Goal: Task Accomplishment & Management: Use online tool/utility

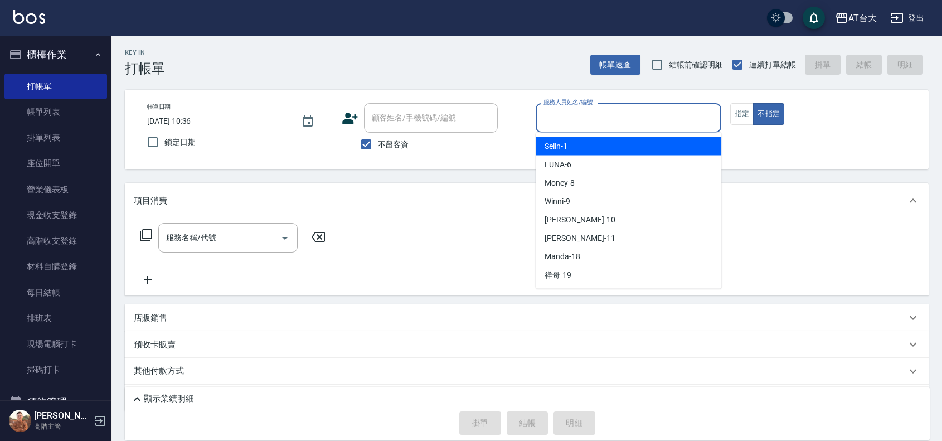
click at [542, 119] on input "服務人員姓名/編號" at bounding box center [629, 118] width 176 height 20
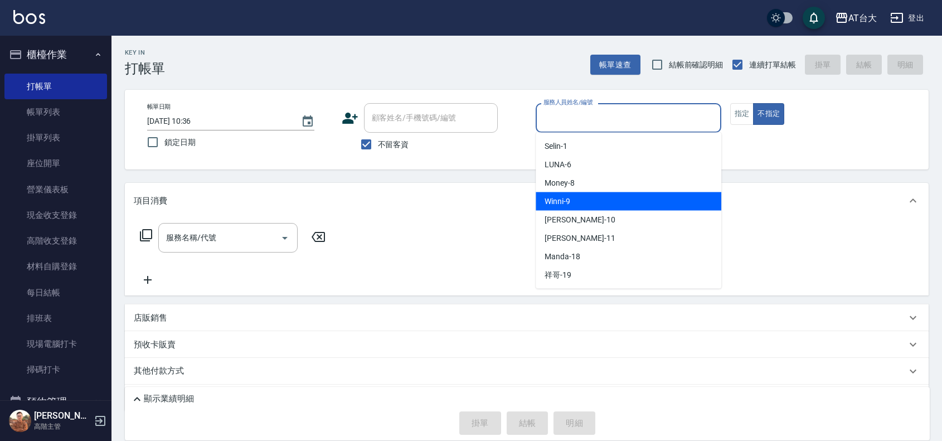
click at [611, 198] on div "Winni -9" at bounding box center [629, 201] width 186 height 18
type input "Winni-9"
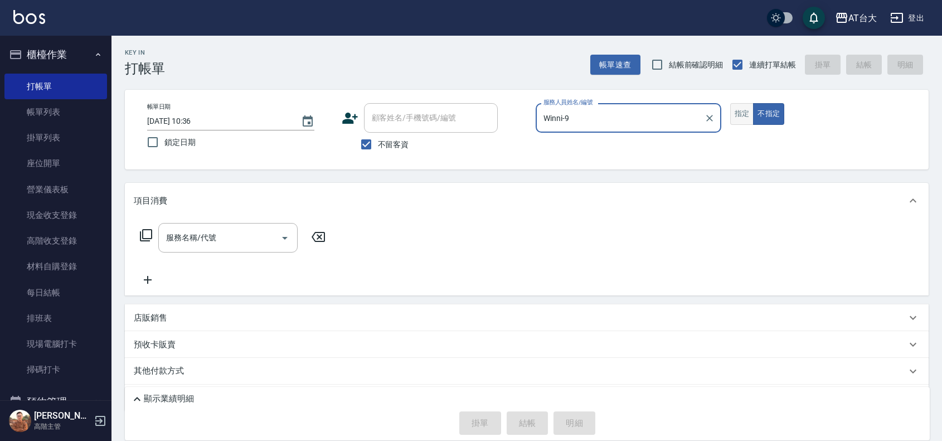
click at [740, 114] on button "指定" at bounding box center [742, 114] width 24 height 22
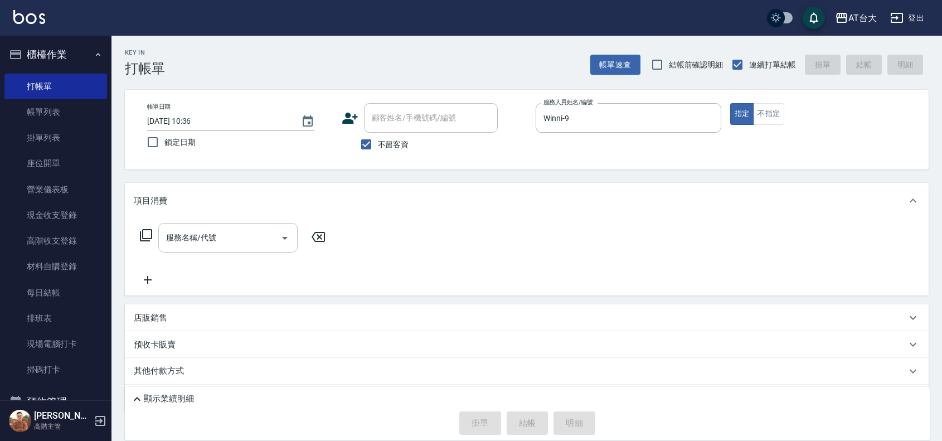
click at [266, 223] on div "服務名稱/代號" at bounding box center [227, 238] width 139 height 30
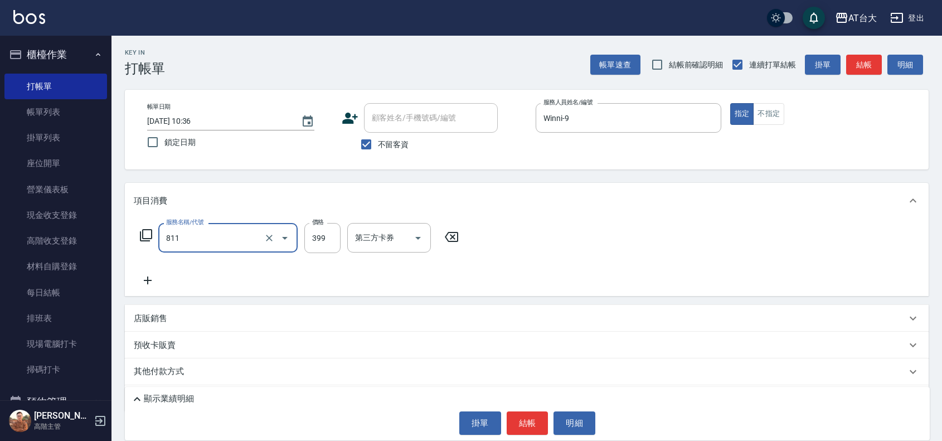
type input "洗+剪(811)"
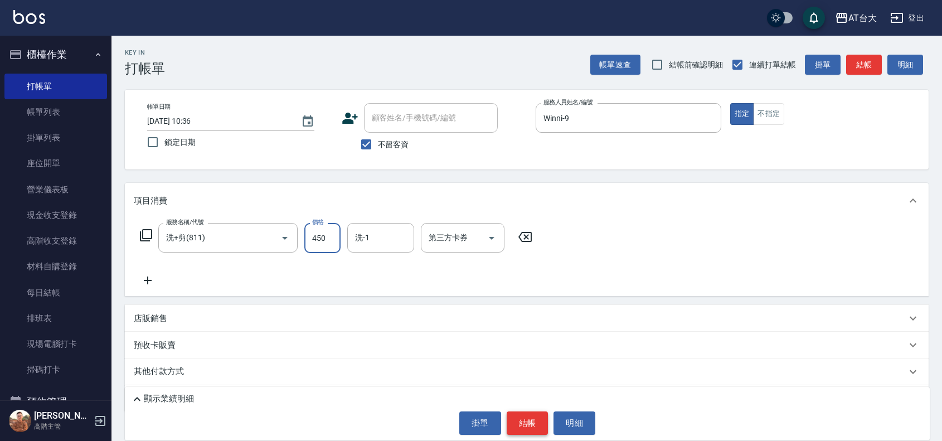
type input "450"
click at [517, 424] on button "結帳" at bounding box center [528, 422] width 42 height 23
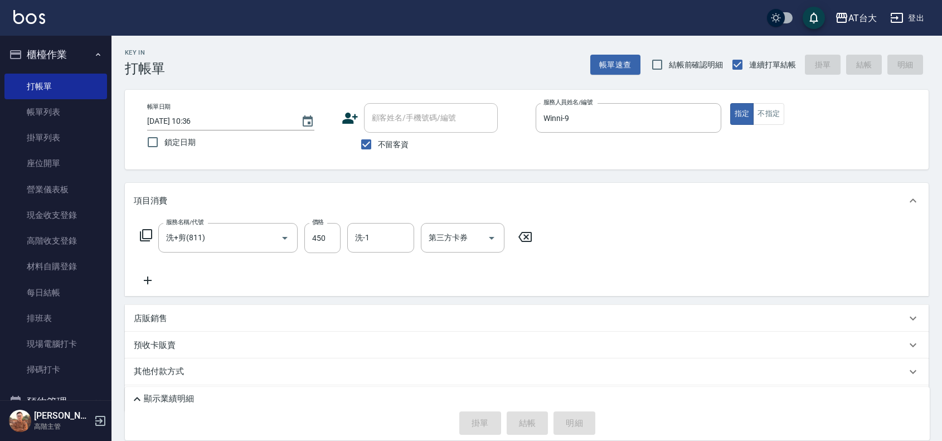
type input "[DATE] 11:37"
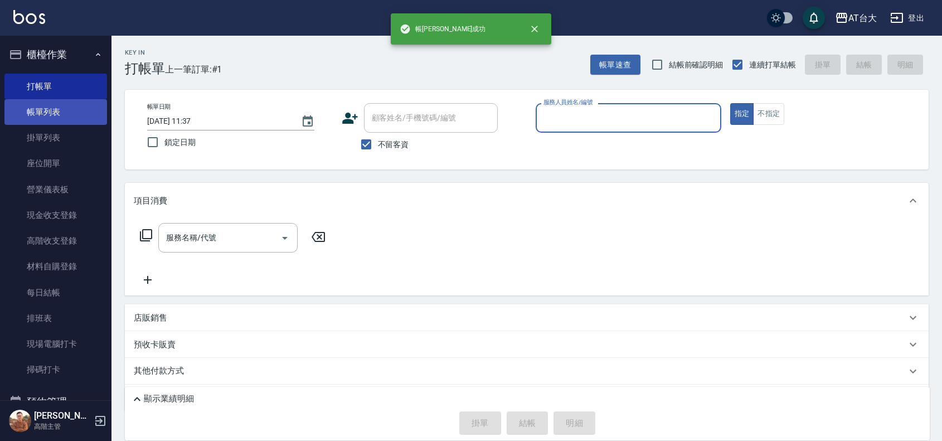
click at [31, 107] on link "帳單列表" at bounding box center [55, 112] width 103 height 26
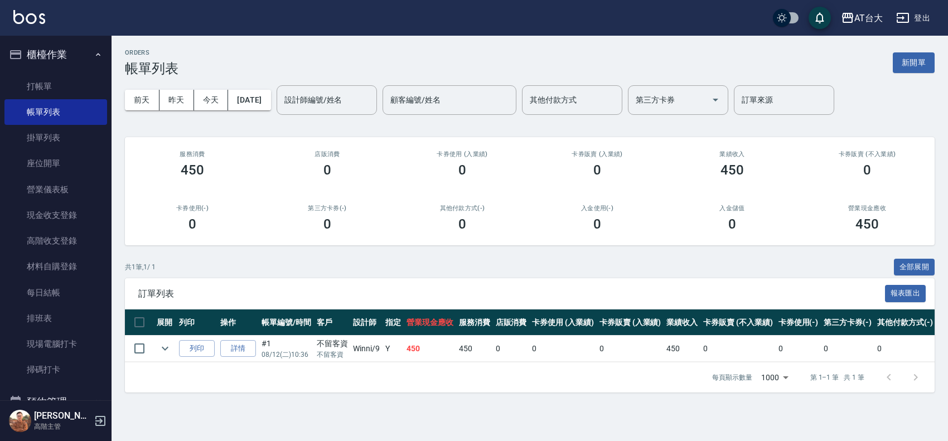
drag, startPoint x: 48, startPoint y: 79, endPoint x: 235, endPoint y: 87, distance: 186.9
click at [49, 79] on link "打帳單" at bounding box center [55, 87] width 103 height 26
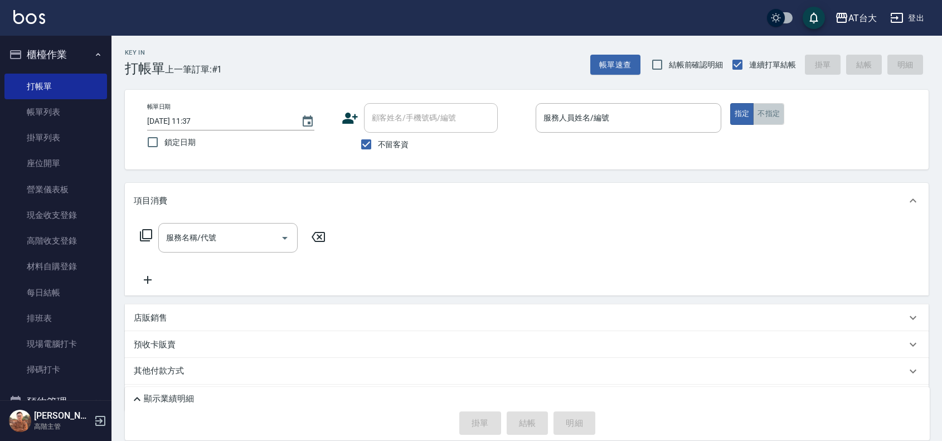
click at [767, 118] on button "不指定" at bounding box center [768, 114] width 31 height 22
click at [740, 108] on button "指定" at bounding box center [742, 114] width 24 height 22
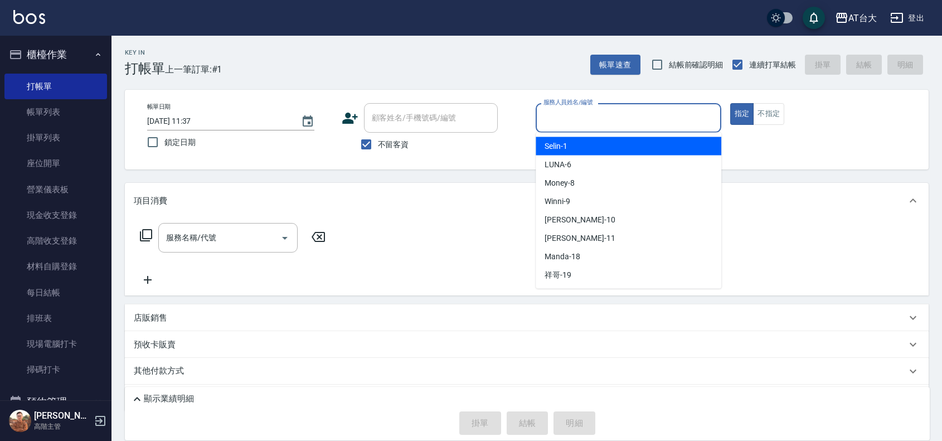
click at [601, 113] on input "服務人員姓名/編號" at bounding box center [629, 118] width 176 height 20
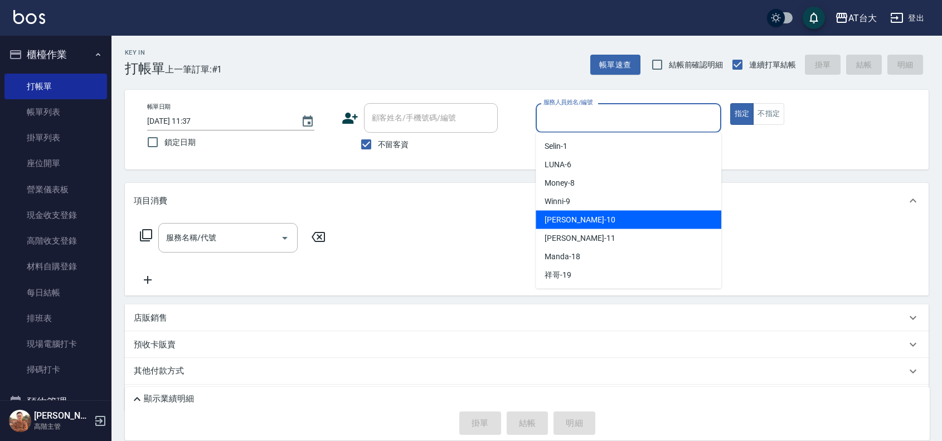
click at [570, 218] on span "JOJO -10" at bounding box center [580, 220] width 70 height 12
type input "JOJO-10"
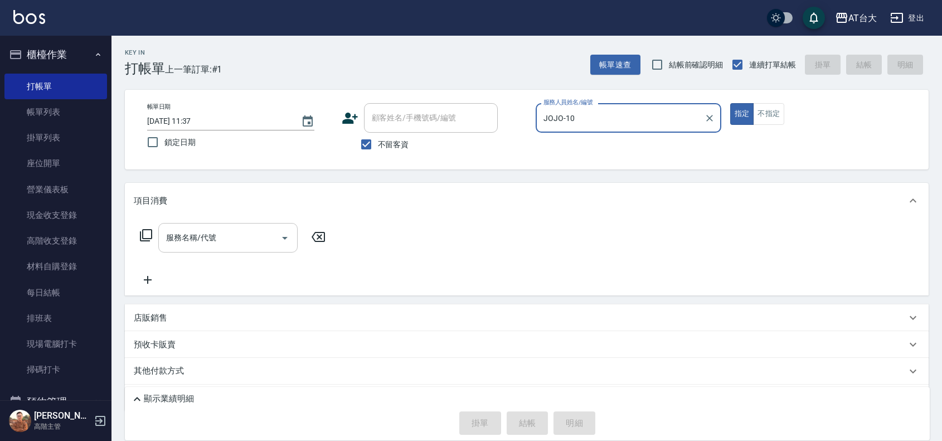
click at [260, 227] on div "服務名稱/代號" at bounding box center [227, 238] width 139 height 30
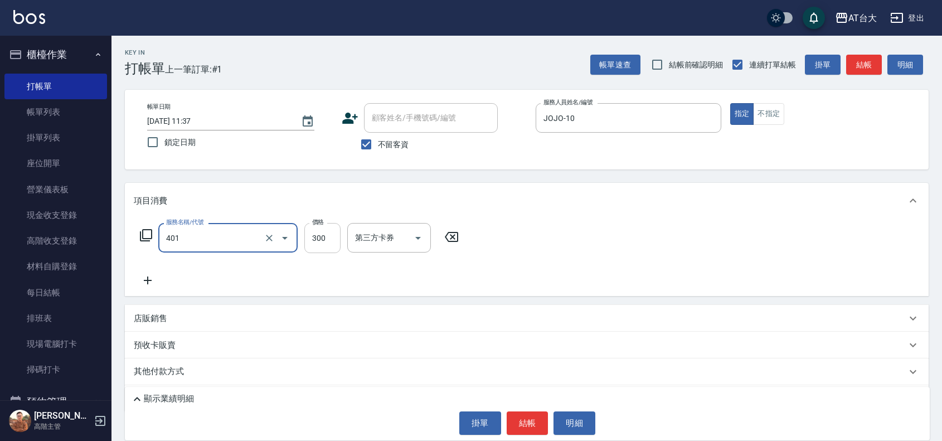
type input "自備護髮(401)"
click at [321, 245] on input "300" at bounding box center [322, 238] width 36 height 30
type input "4000"
click at [541, 431] on button "結帳" at bounding box center [528, 422] width 42 height 23
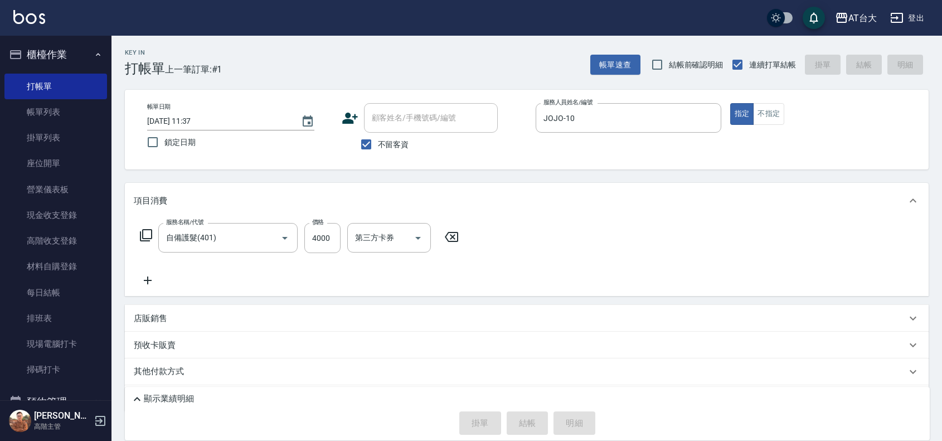
type input "[DATE] 12:00"
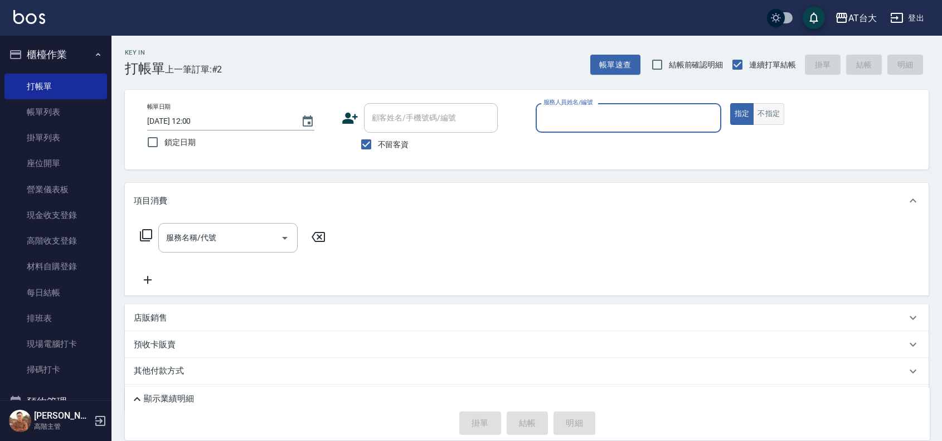
click at [772, 118] on button "不指定" at bounding box center [768, 114] width 31 height 22
click at [589, 106] on label "服務人員姓名/編號" at bounding box center [567, 102] width 49 height 8
click at [589, 108] on input "服務人員姓名/編號" at bounding box center [629, 118] width 176 height 20
click at [577, 106] on label "服務人員姓名/編號" at bounding box center [567, 102] width 49 height 8
click at [577, 108] on input "服務人員姓名/編號" at bounding box center [629, 118] width 176 height 20
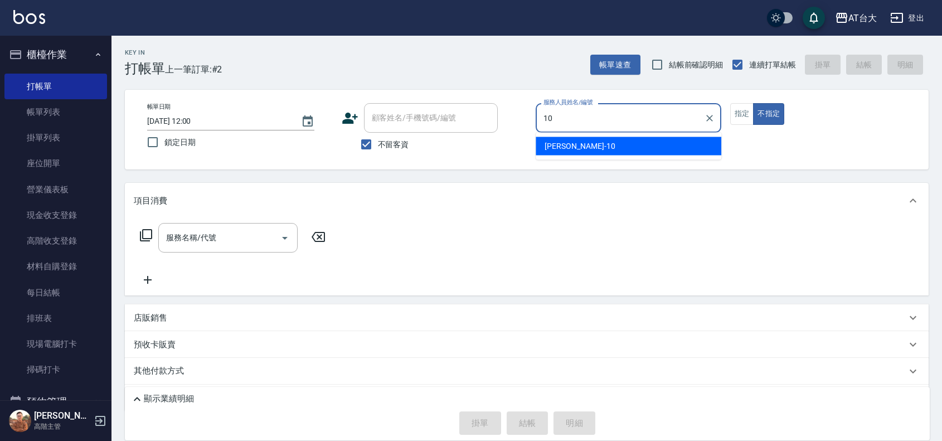
type input "JOJO-10"
type button "false"
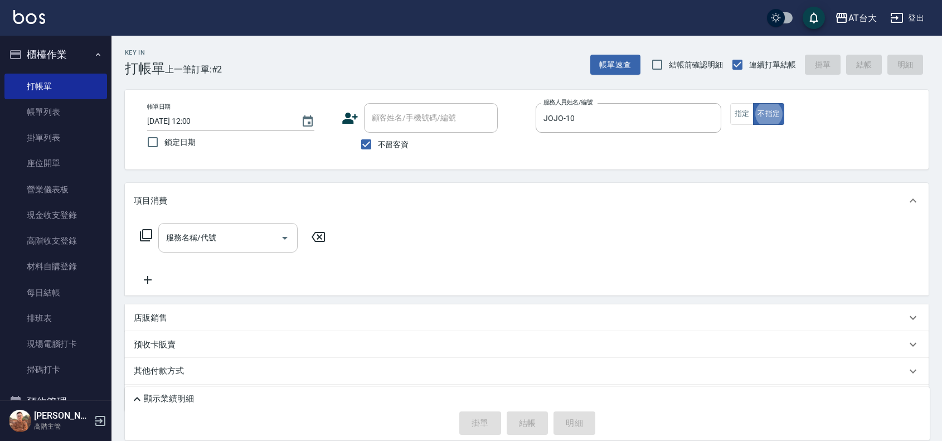
click at [265, 237] on input "服務名稱/代號" at bounding box center [219, 238] width 113 height 20
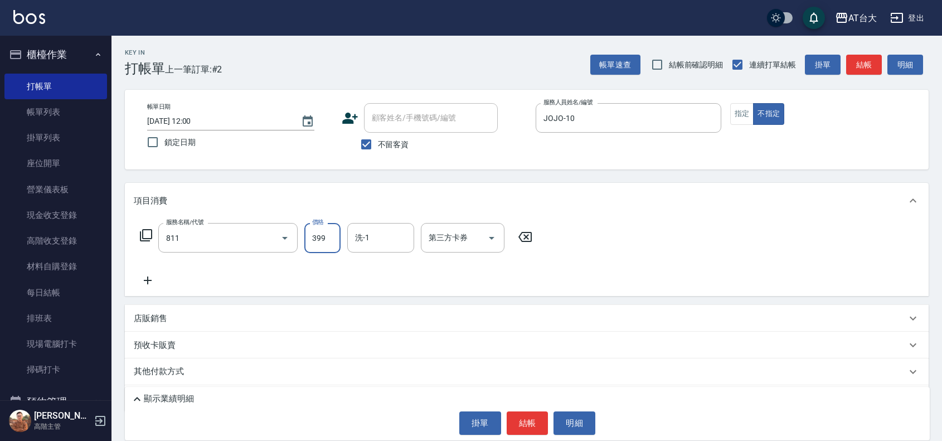
type input "洗+剪(811)"
click at [319, 231] on input "399" at bounding box center [322, 238] width 36 height 30
type input "450"
click at [549, 420] on div "掛單 結帳 明細" at bounding box center [527, 422] width 794 height 23
click at [538, 424] on button "結帳" at bounding box center [528, 422] width 42 height 23
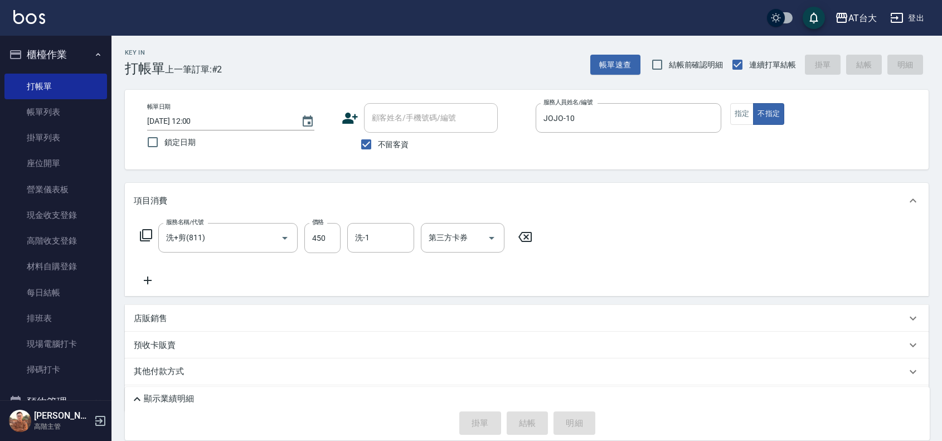
type input "[DATE] 12:21"
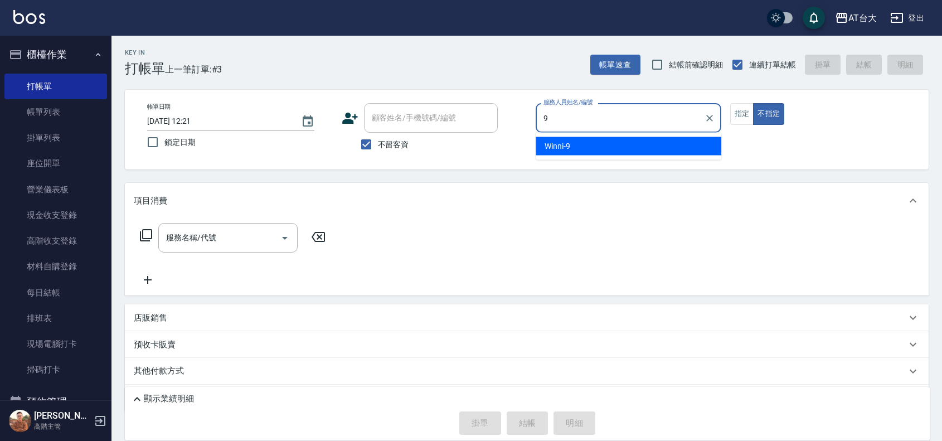
type input "Winni-9"
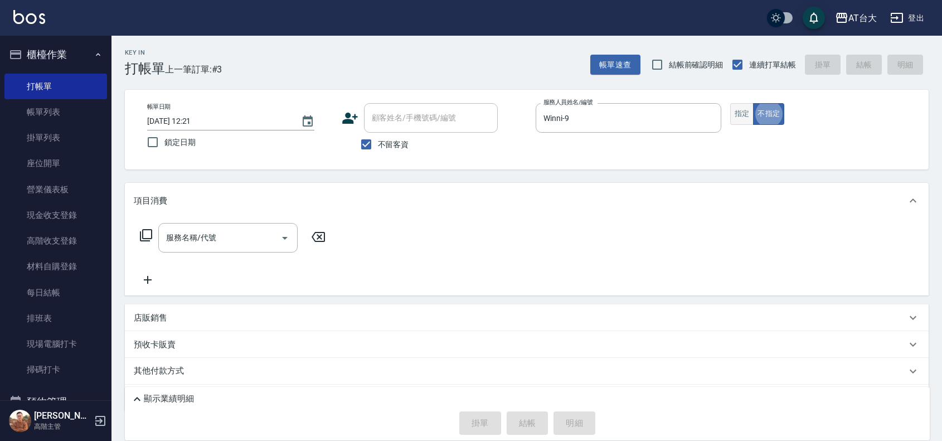
click at [741, 118] on button "指定" at bounding box center [742, 114] width 24 height 22
click at [196, 252] on div "服務名稱/代號" at bounding box center [227, 238] width 139 height 30
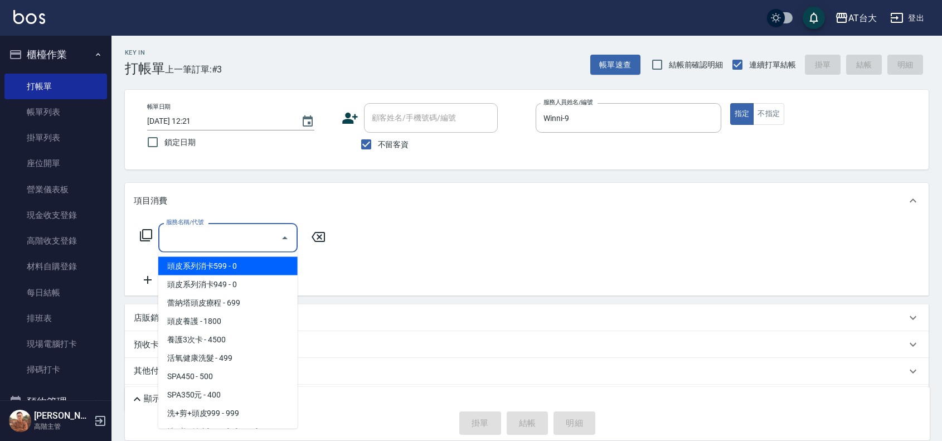
type input "8"
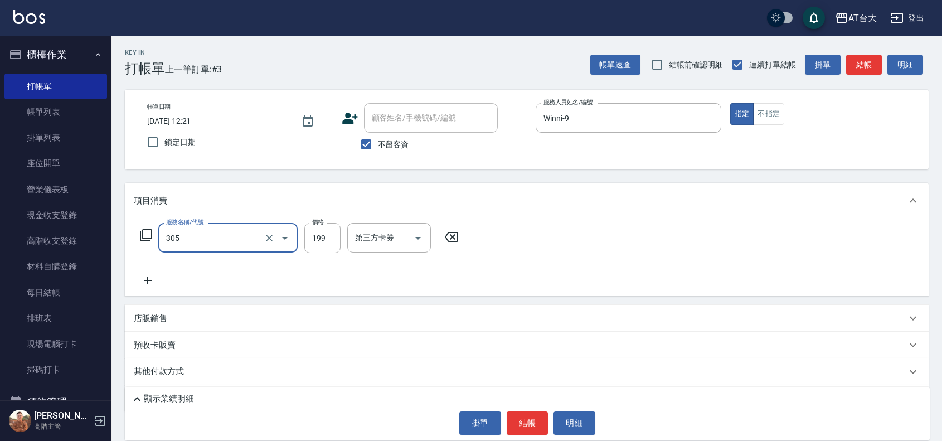
type input "剪髮(305)"
type input "250"
click at [524, 422] on button "結帳" at bounding box center [528, 422] width 42 height 23
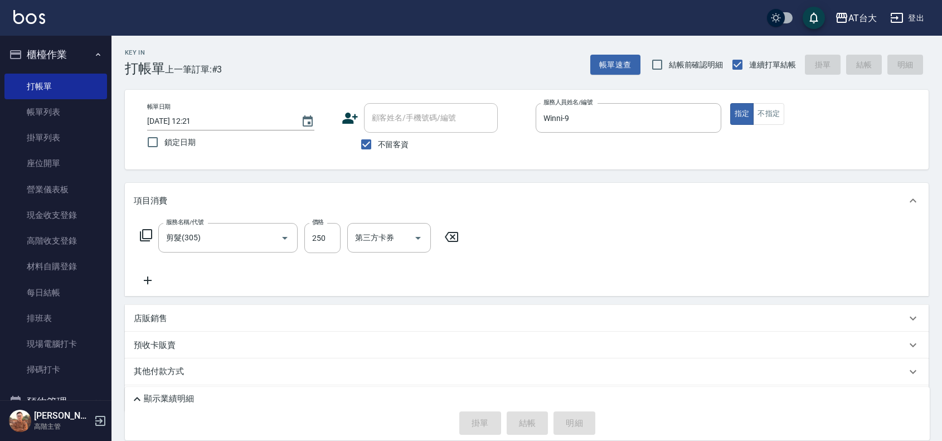
type input "[DATE] 12:30"
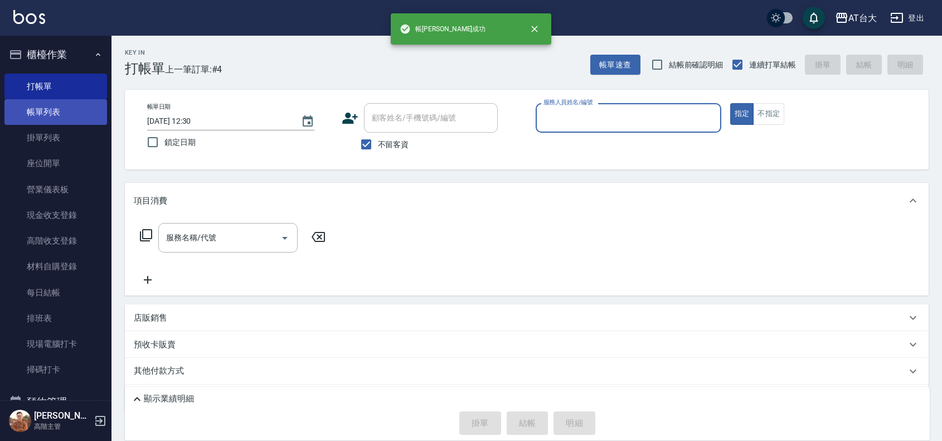
click at [63, 106] on link "帳單列表" at bounding box center [55, 112] width 103 height 26
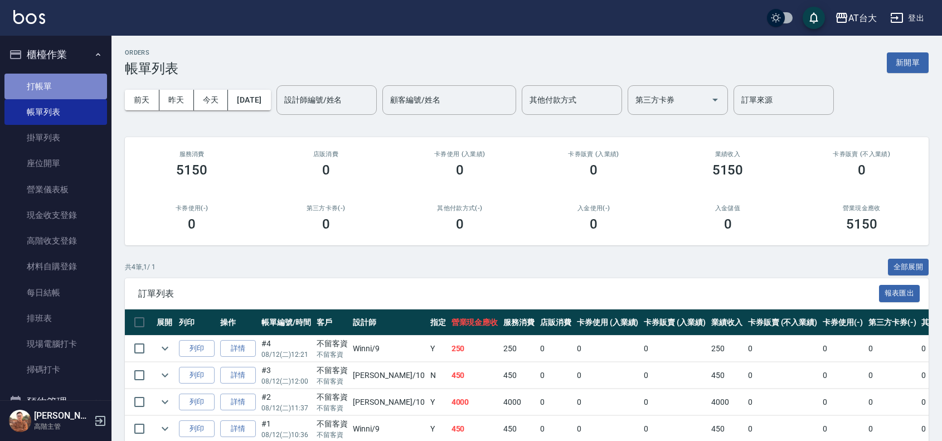
click at [87, 78] on link "打帳單" at bounding box center [55, 87] width 103 height 26
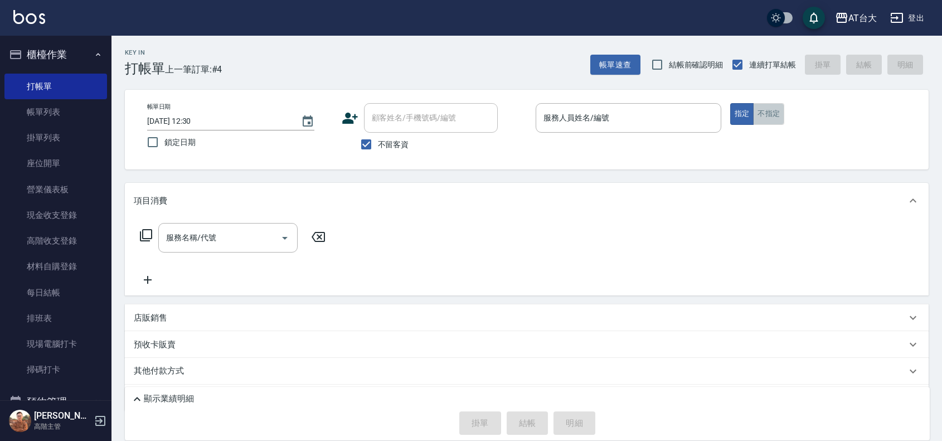
click at [779, 118] on button "不指定" at bounding box center [768, 114] width 31 height 22
